Goal: Transaction & Acquisition: Book appointment/travel/reservation

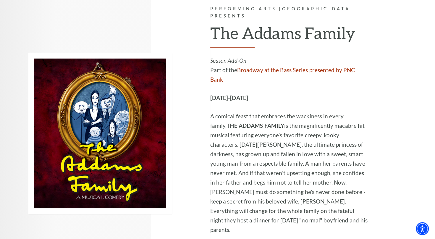
scroll to position [1026, 0]
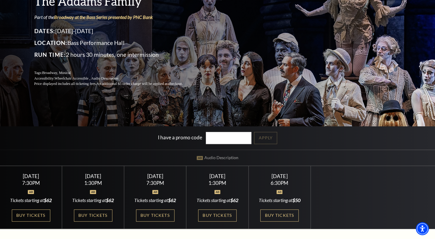
scroll to position [63, 0]
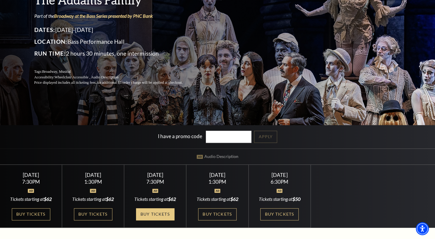
click at [160, 212] on link "Buy Tickets" at bounding box center [155, 214] width 38 height 12
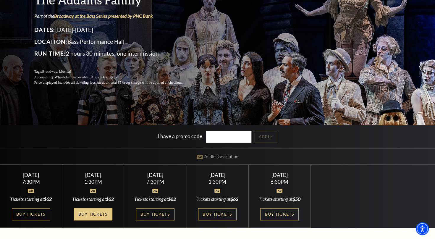
click at [105, 211] on link "Buy Tickets" at bounding box center [93, 214] width 38 height 12
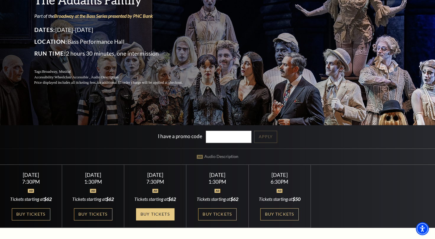
click at [157, 212] on link "Buy Tickets" at bounding box center [155, 214] width 38 height 12
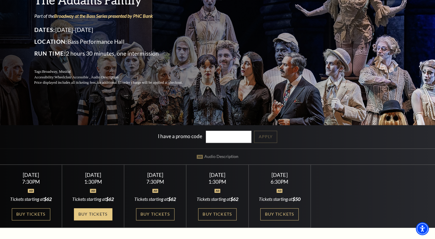
click at [93, 214] on link "Buy Tickets" at bounding box center [93, 214] width 38 height 12
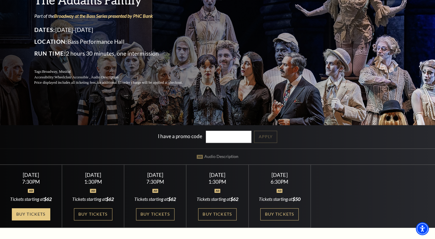
click at [33, 211] on link "Buy Tickets" at bounding box center [31, 214] width 38 height 12
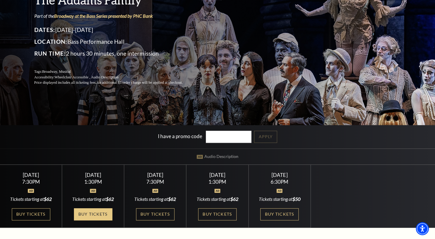
click at [93, 213] on link "Buy Tickets" at bounding box center [93, 214] width 38 height 12
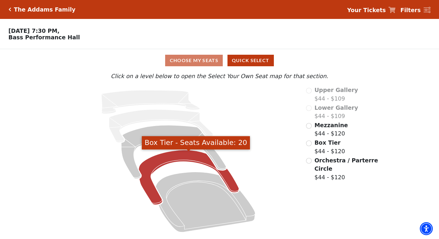
click at [193, 159] on icon "Box Tier - Seats Available: 20" at bounding box center [189, 177] width 100 height 55
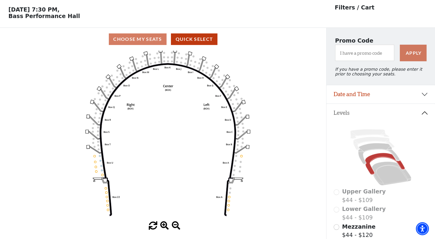
scroll to position [15, 0]
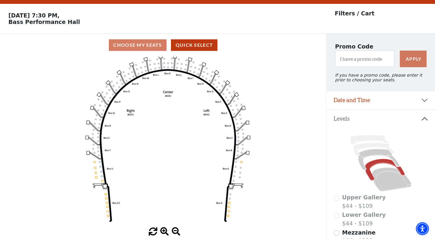
click at [342, 15] on p "Filters / Cart" at bounding box center [355, 13] width 40 height 9
click at [82, 12] on p "Saturday, October 25 at 7:30 PM, Bass Performance Hall" at bounding box center [163, 18] width 326 height 13
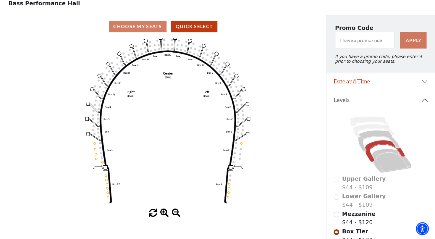
scroll to position [0, 0]
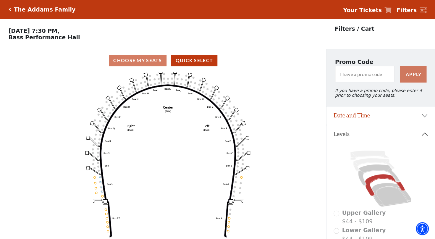
click at [9, 8] on icon "Click here to go back to filters" at bounding box center [10, 9] width 3 height 4
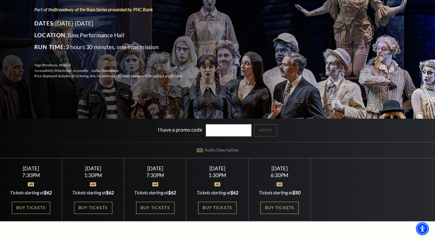
scroll to position [71, 0]
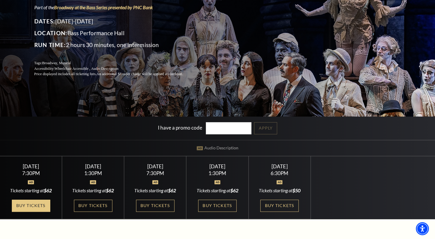
click at [40, 201] on link "Buy Tickets" at bounding box center [31, 206] width 38 height 12
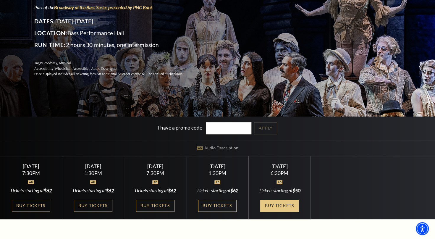
click at [280, 206] on link "Buy Tickets" at bounding box center [279, 206] width 38 height 12
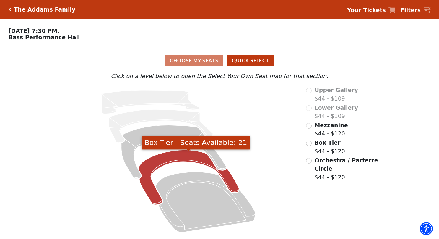
click at [194, 157] on icon "Box Tier - Seats Available: 21" at bounding box center [189, 177] width 100 height 55
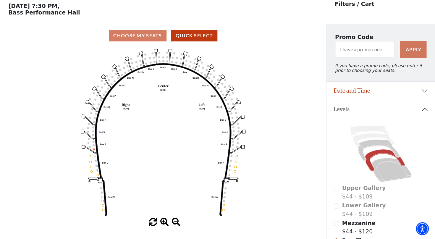
scroll to position [27, 0]
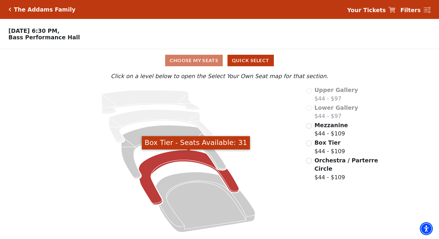
click at [201, 164] on icon "Box Tier - Seats Available: 31" at bounding box center [189, 177] width 100 height 55
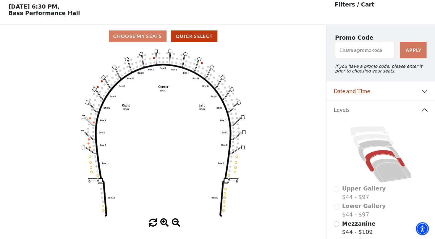
scroll to position [27, 0]
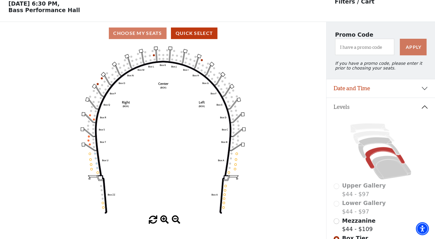
click at [116, 107] on icon "Left (BOX) Right (BOX) Center (BOX) Box ZZ Box U Box T Box S Box R Box Q Box P …" at bounding box center [163, 130] width 294 height 171
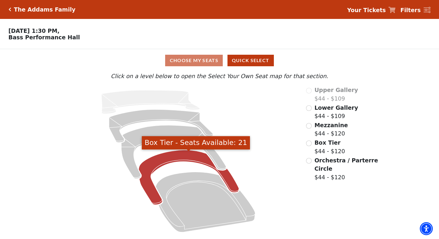
click at [174, 160] on icon "Box Tier - Seats Available: 21" at bounding box center [189, 177] width 100 height 55
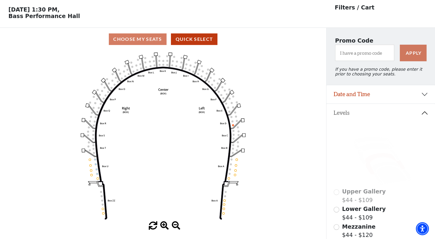
scroll to position [27, 0]
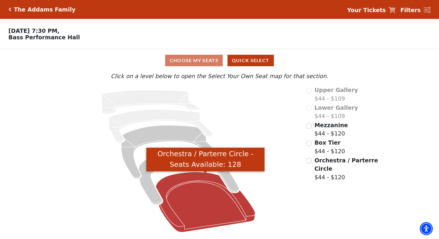
click at [205, 182] on icon "Orchestra / Parterre Circle - Seats Available: 128" at bounding box center [206, 202] width 100 height 60
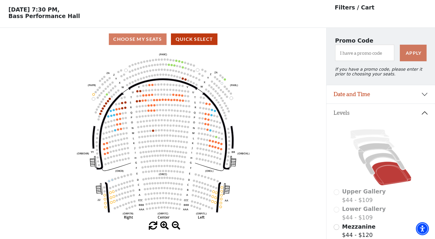
scroll to position [27, 0]
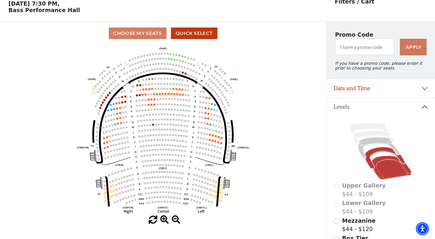
click at [371, 164] on icon at bounding box center [385, 158] width 40 height 22
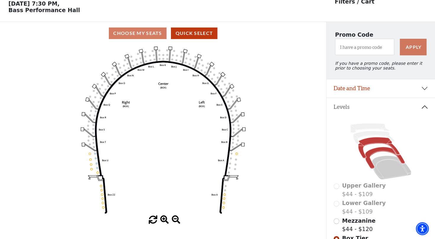
click at [362, 154] on icon at bounding box center [378, 147] width 41 height 21
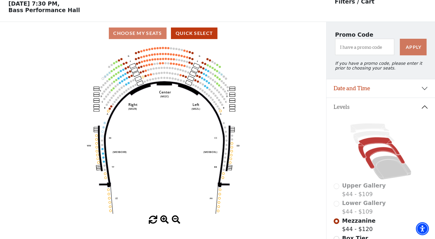
click at [371, 158] on icon at bounding box center [385, 158] width 40 height 22
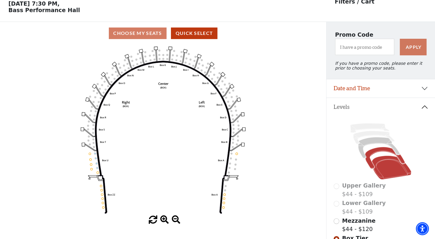
click at [377, 169] on icon at bounding box center [391, 168] width 39 height 24
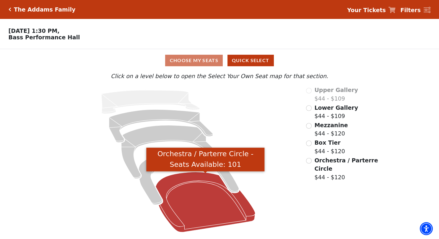
click at [213, 189] on icon "Orchestra / Parterre Circle - Seats Available: 101" at bounding box center [206, 202] width 100 height 60
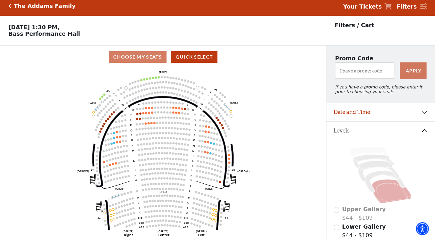
scroll to position [27, 0]
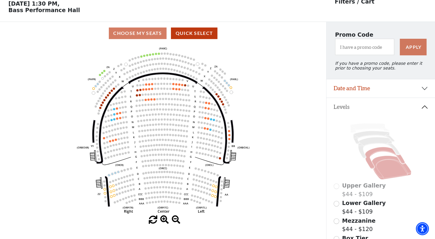
click at [370, 167] on icon at bounding box center [385, 158] width 40 height 22
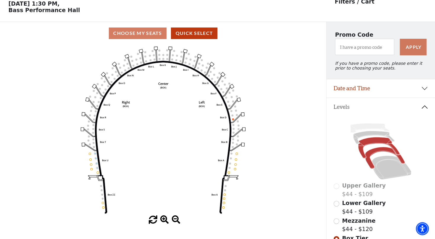
click at [361, 153] on icon at bounding box center [378, 147] width 41 height 21
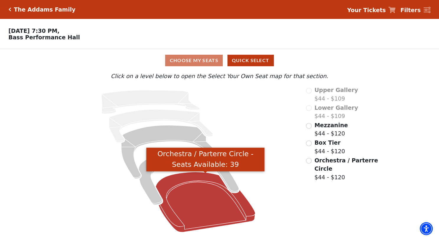
click at [236, 202] on icon "Orchestra / Parterre Circle - Seats Available: 39" at bounding box center [206, 202] width 100 height 60
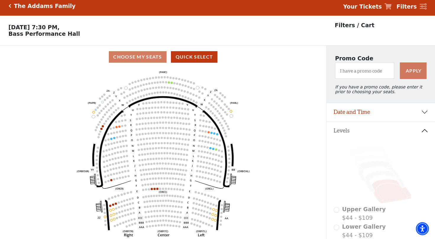
scroll to position [27, 0]
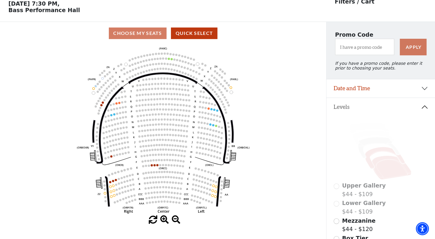
click at [369, 158] on icon at bounding box center [385, 158] width 40 height 22
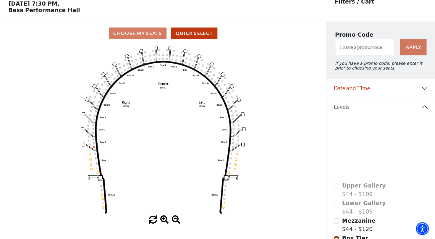
click at [367, 145] on icon at bounding box center [378, 147] width 41 height 21
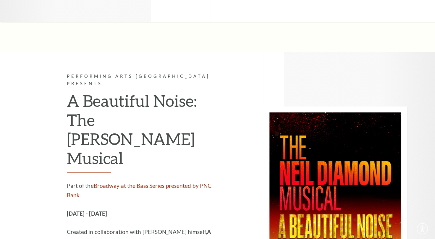
scroll to position [1026, 0]
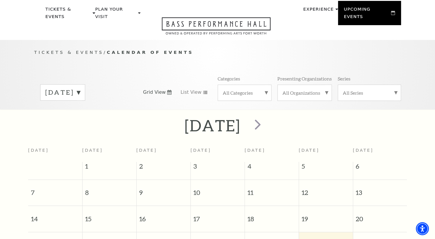
scroll to position [52, 0]
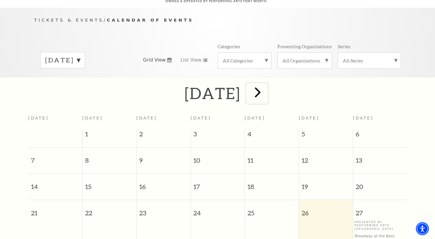
click at [266, 90] on span "next" at bounding box center [257, 92] width 17 height 17
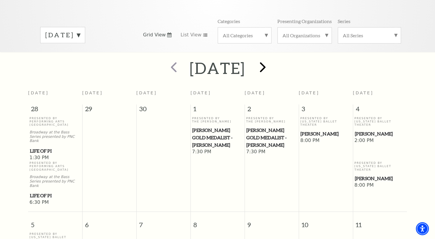
scroll to position [76, 0]
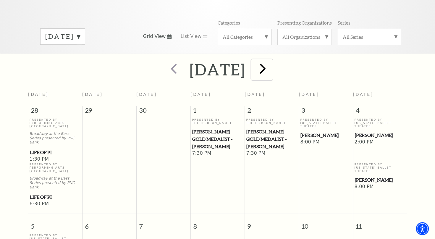
click at [271, 66] on span "next" at bounding box center [262, 68] width 17 height 17
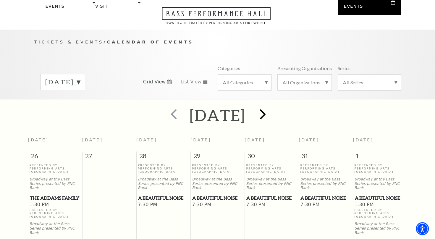
scroll to position [30, 0]
click at [165, 111] on span "prev" at bounding box center [173, 114] width 17 height 17
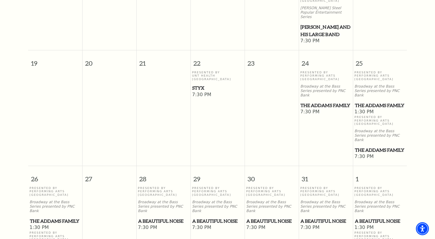
scroll to position [363, 0]
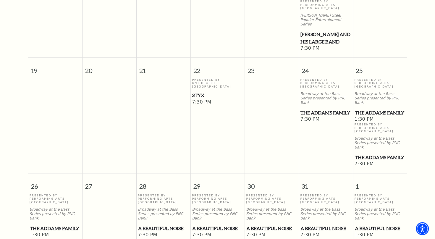
click at [370, 109] on span "The Addams Family" at bounding box center [379, 112] width 51 height 7
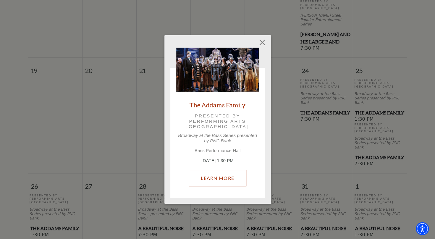
click at [221, 180] on link "Learn More" at bounding box center [218, 178] width 58 height 17
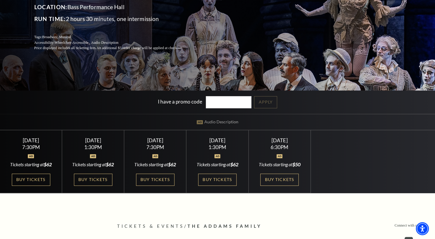
scroll to position [98, 0]
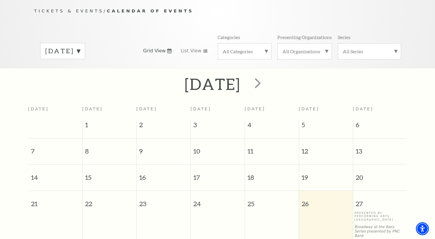
scroll to position [52, 0]
